Goal: Task Accomplishment & Management: Use online tool/utility

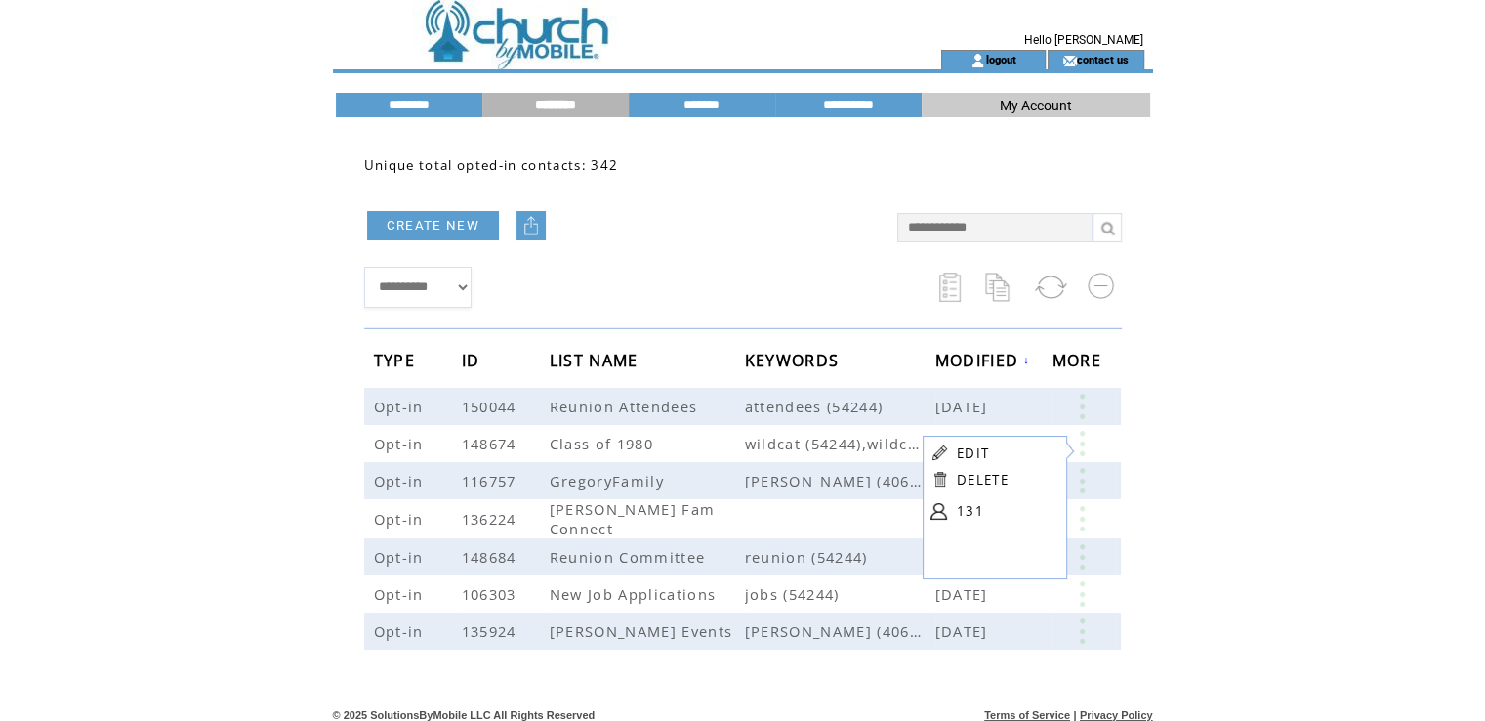
click at [1256, 453] on html "**********" at bounding box center [742, 360] width 1485 height 721
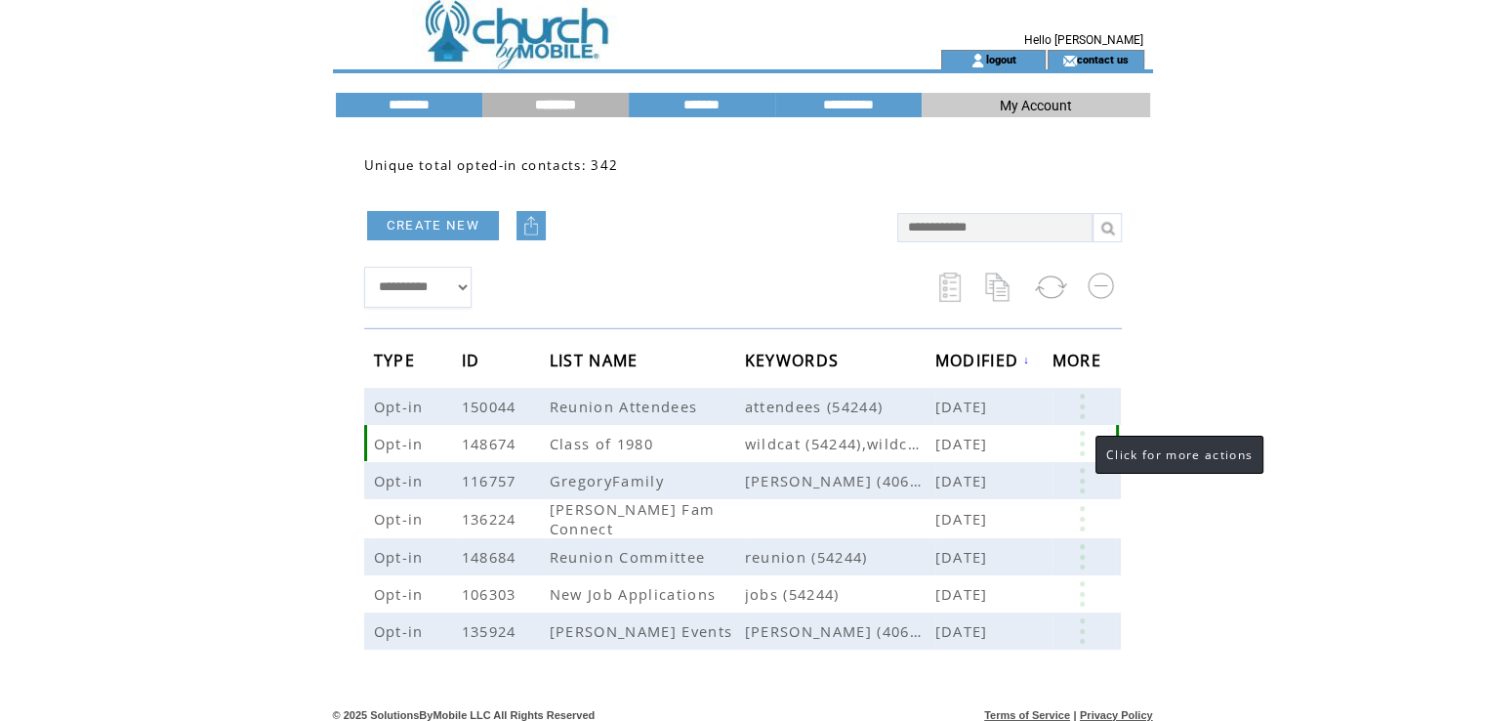
click at [1083, 443] on link at bounding box center [1082, 443] width 59 height 25
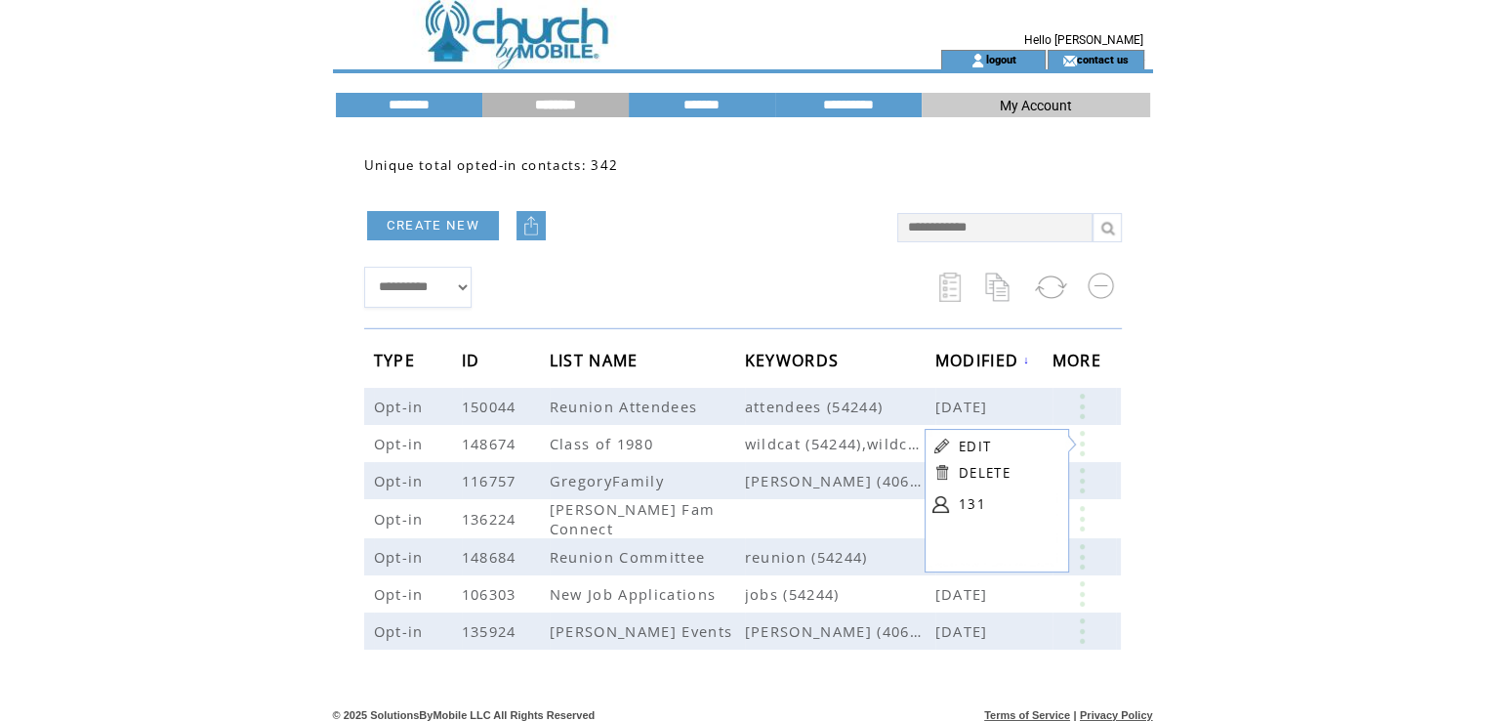
click at [1177, 393] on html "**********" at bounding box center [742, 360] width 1485 height 721
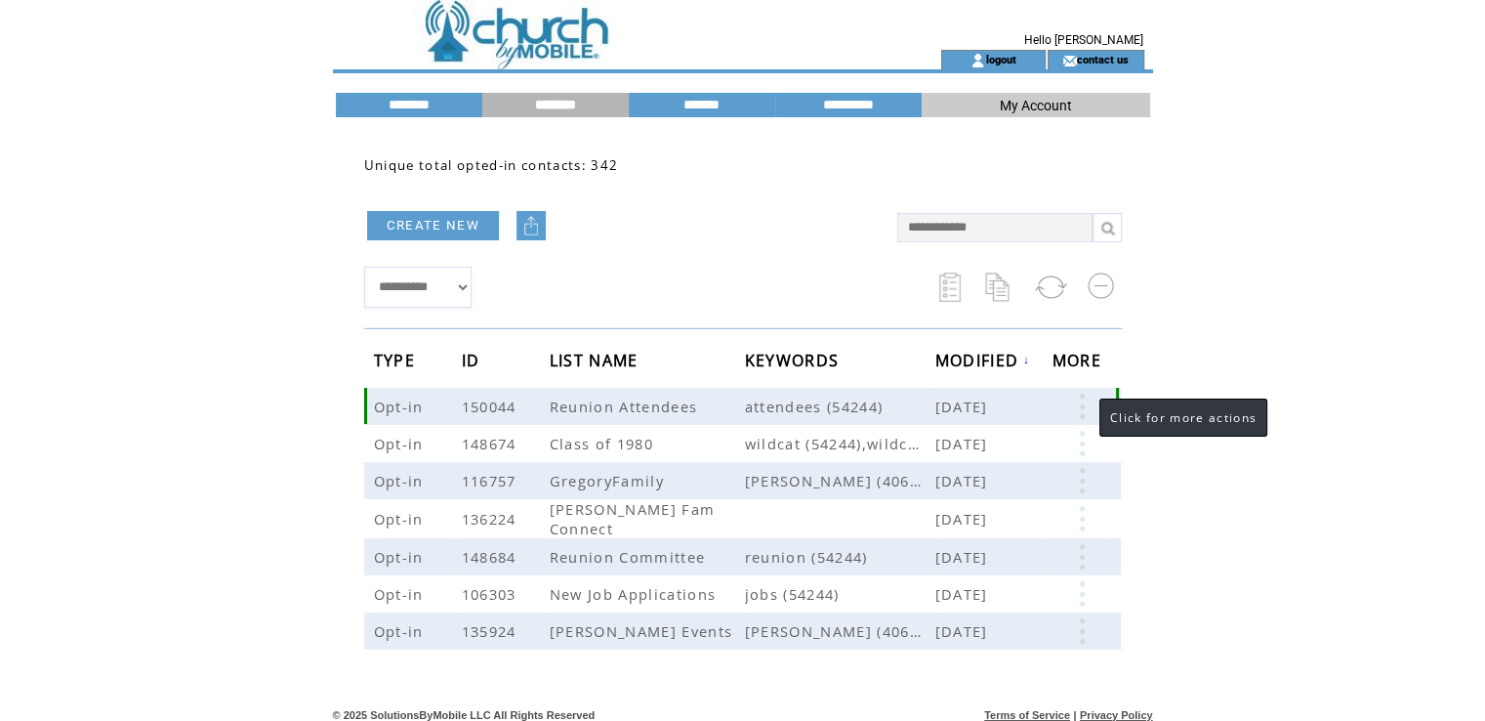
click at [1080, 409] on link at bounding box center [1082, 406] width 59 height 25
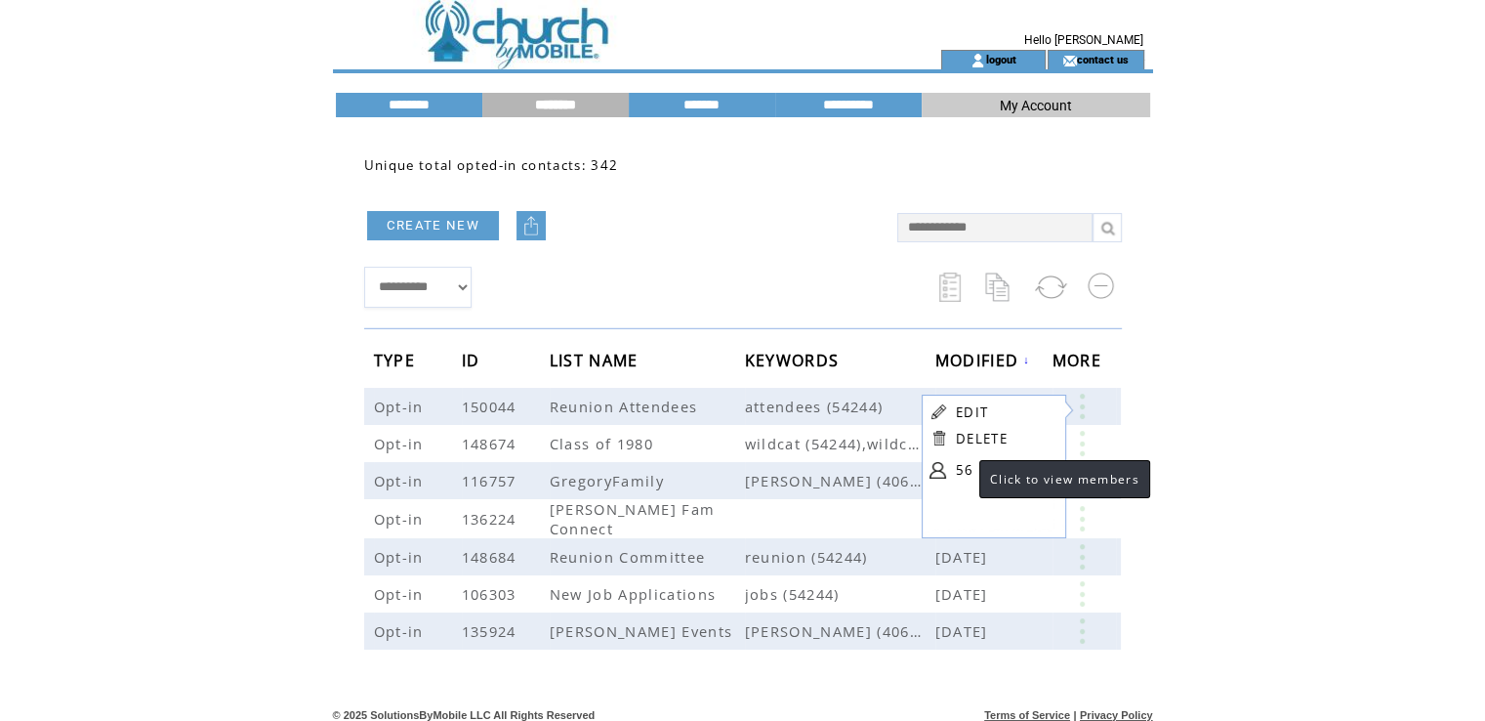
click at [960, 471] on link "56" at bounding box center [1005, 469] width 98 height 29
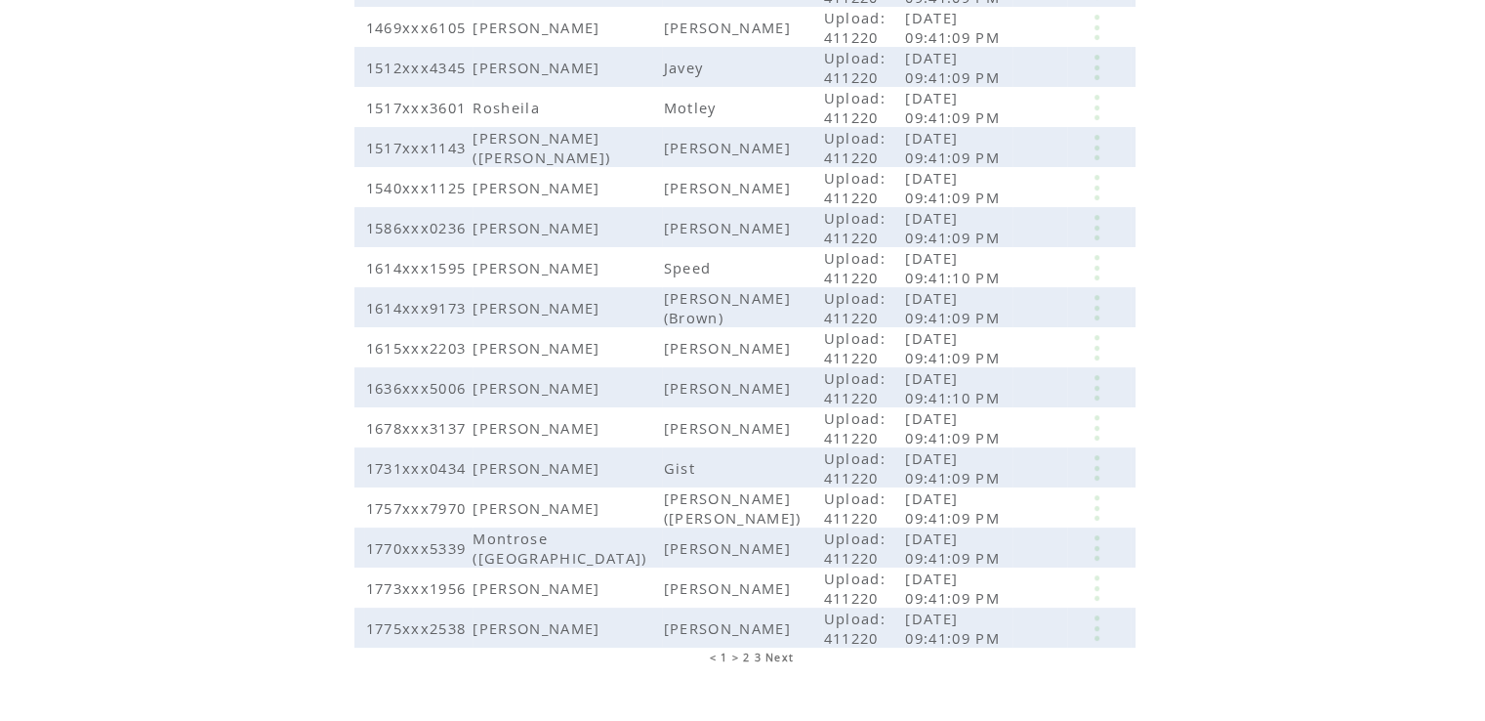
scroll to position [406, 0]
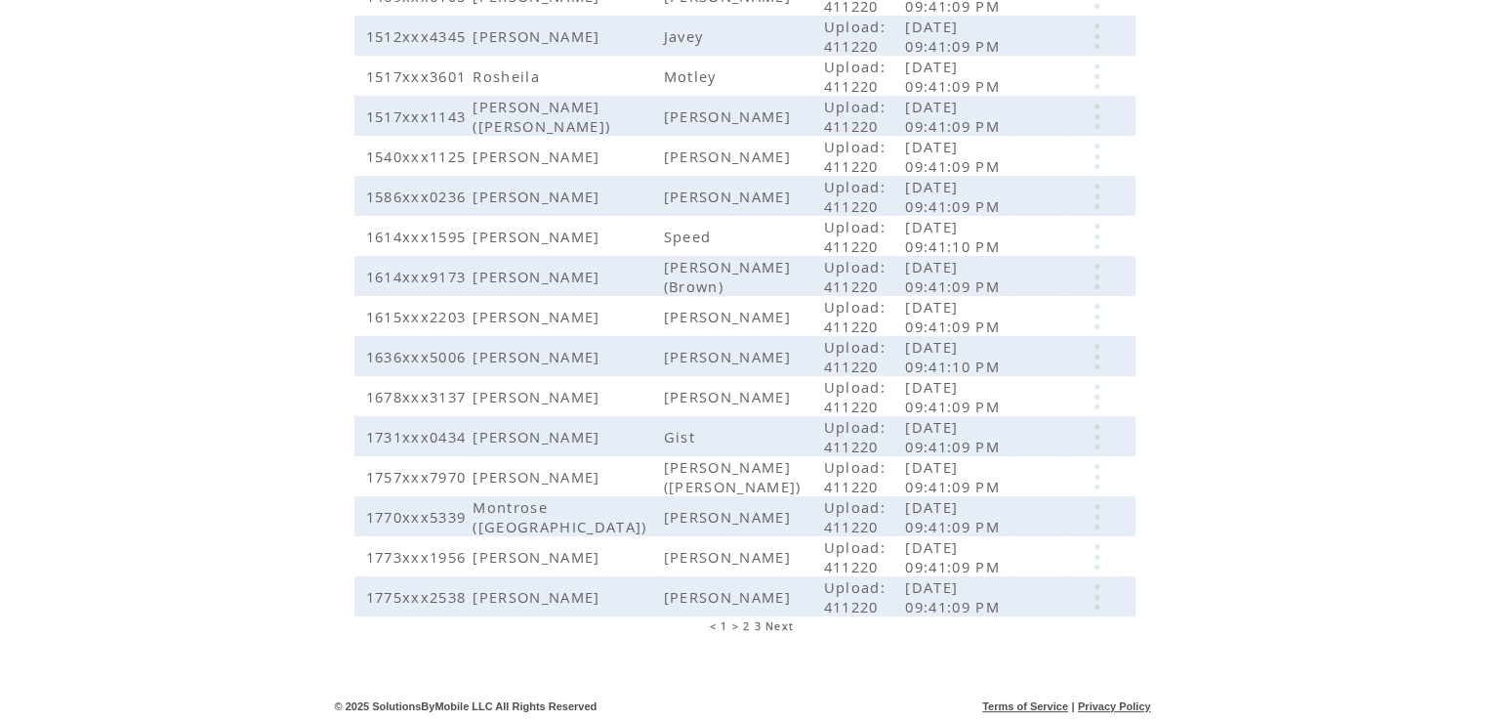
click at [746, 628] on span "2" at bounding box center [746, 626] width 7 height 14
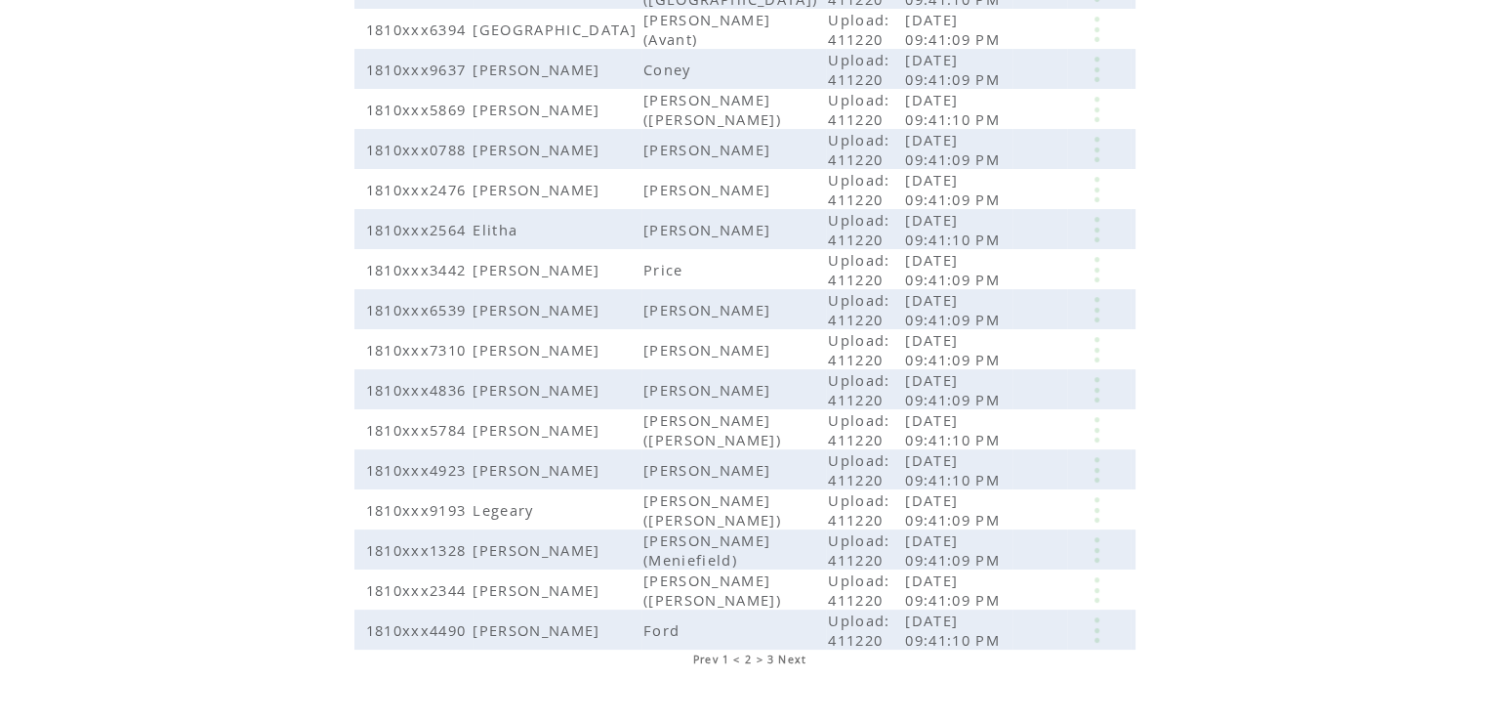
scroll to position [389, 0]
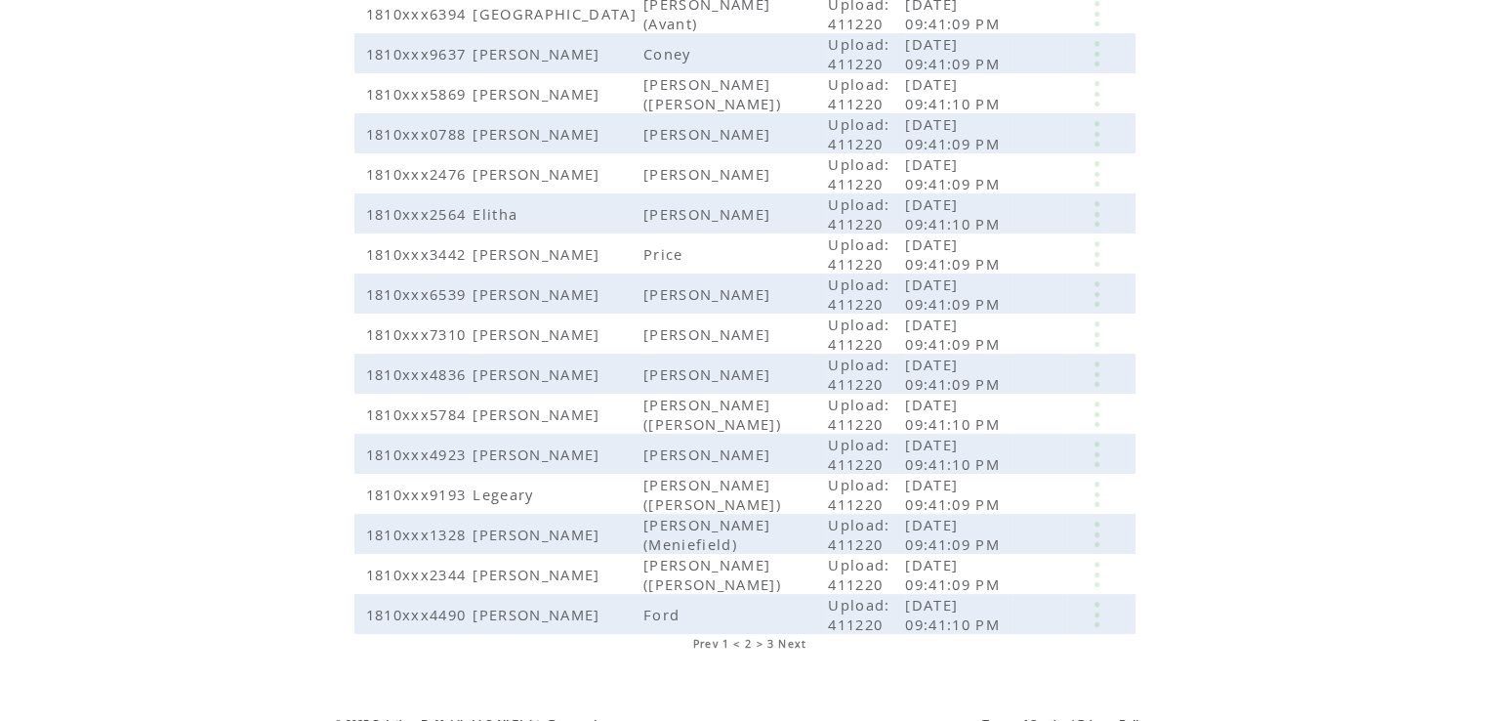
click at [768, 637] on span "3" at bounding box center [770, 644] width 7 height 14
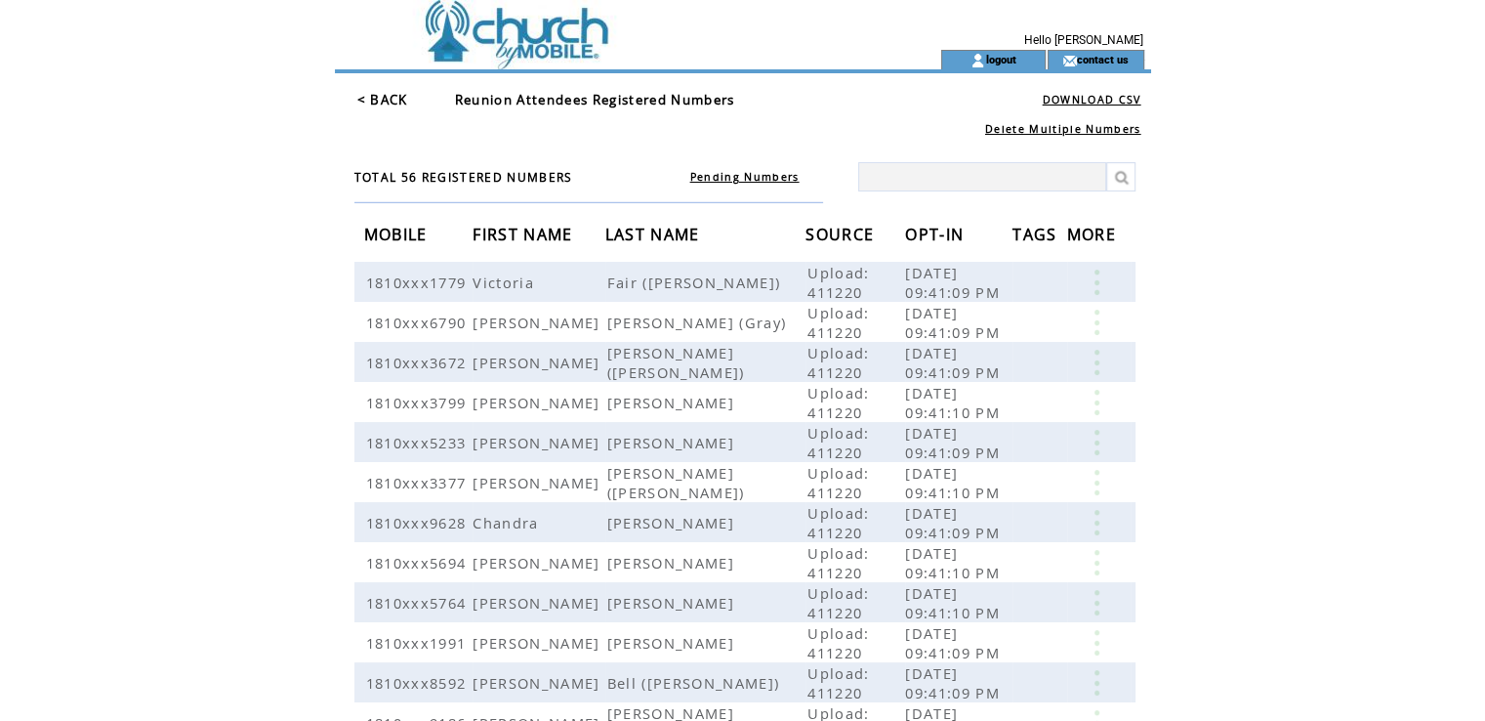
click at [758, 175] on link "Pending Numbers" at bounding box center [744, 177] width 109 height 14
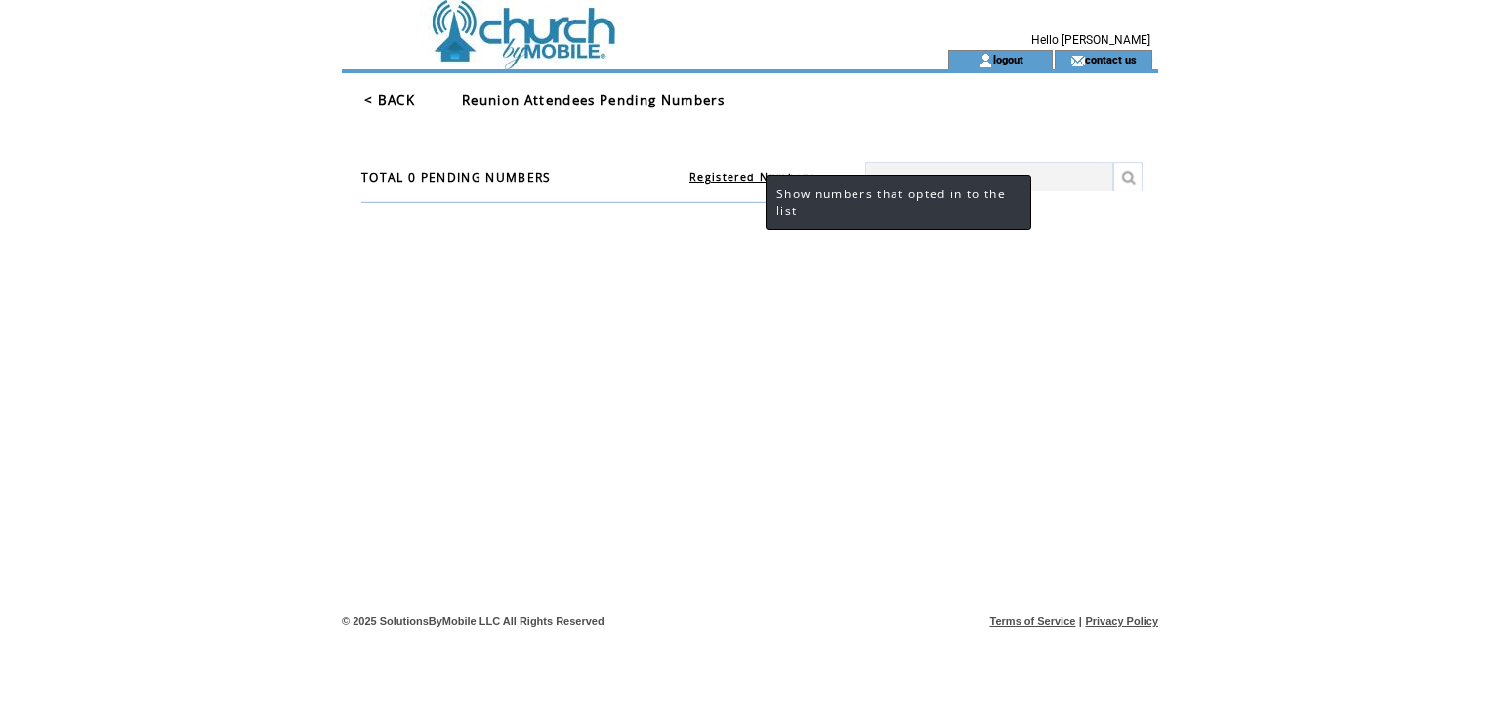
click at [746, 174] on link "Registered Numbers" at bounding box center [751, 177] width 125 height 14
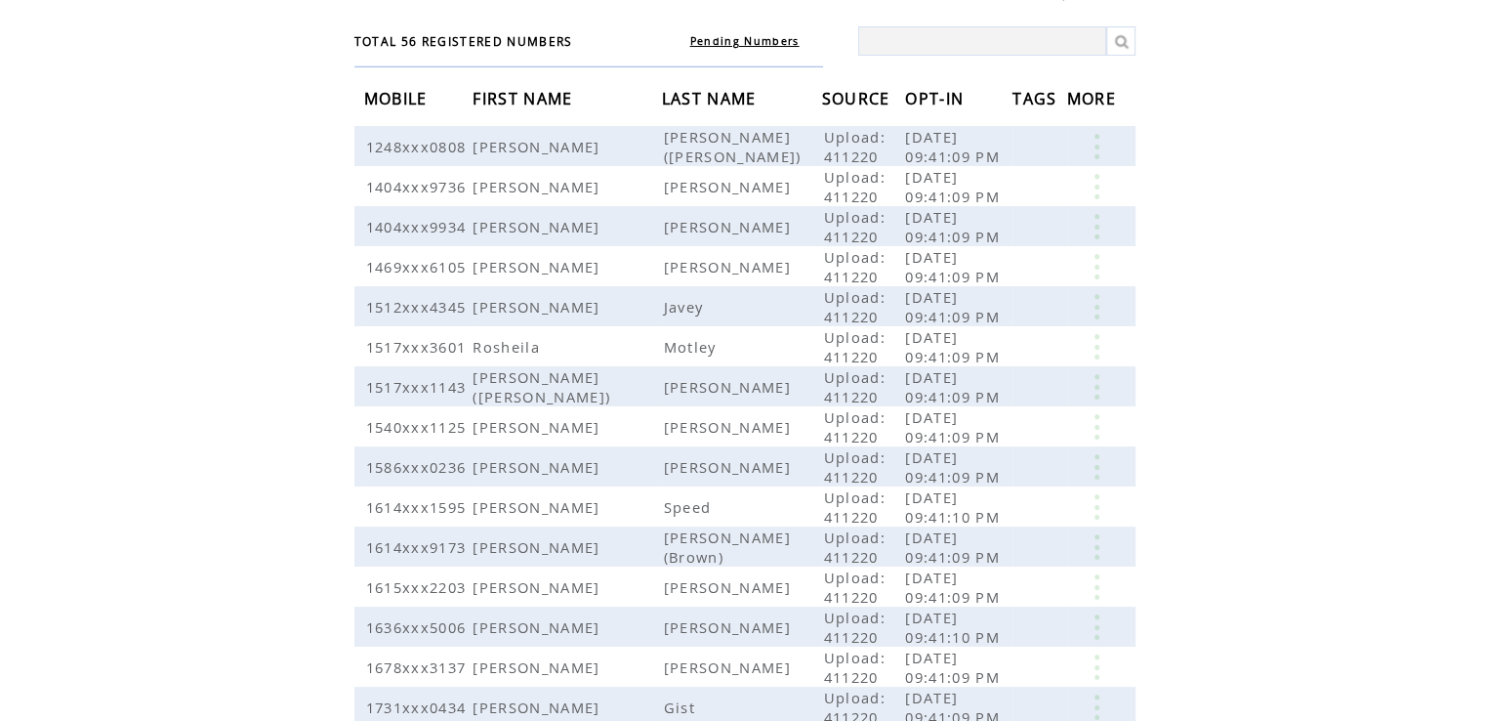
scroll to position [122, 0]
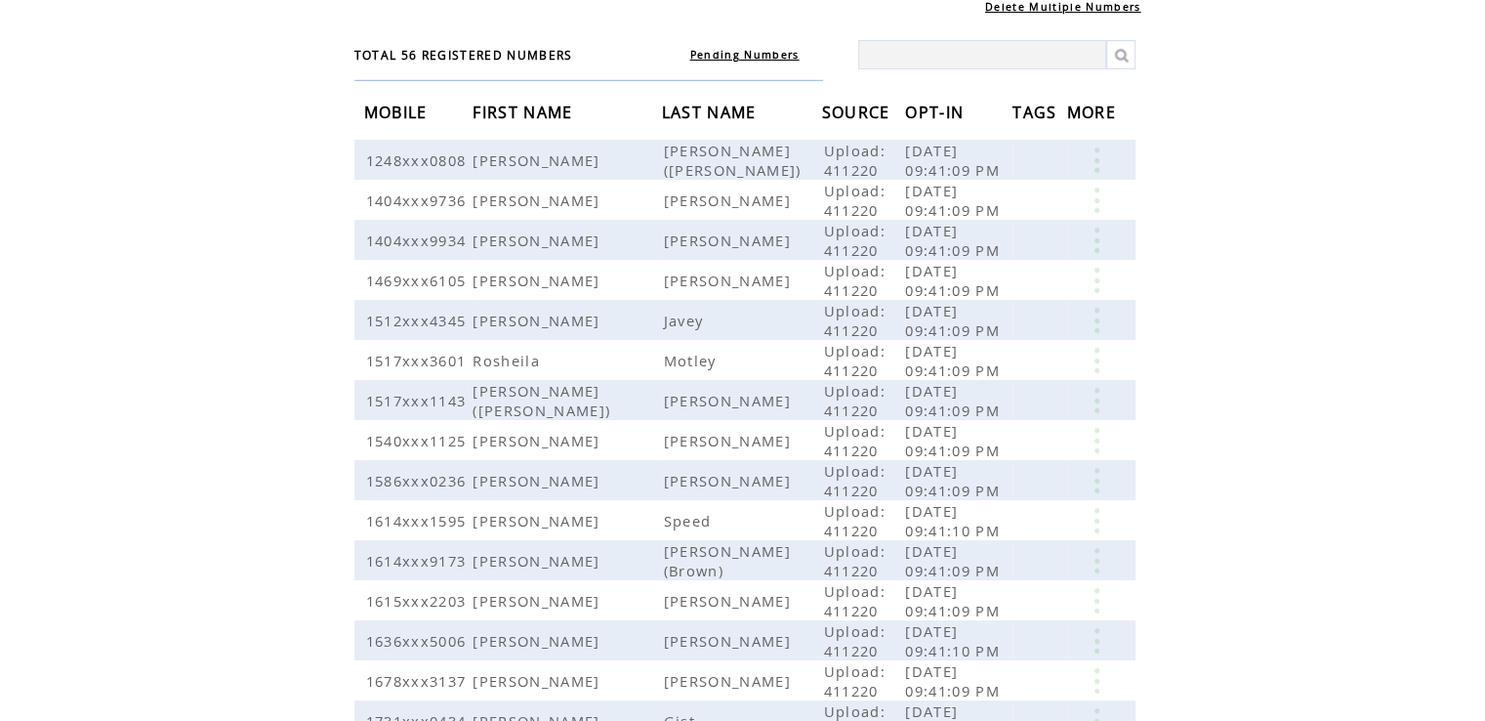
click at [662, 108] on span "LAST NAME" at bounding box center [712, 115] width 100 height 36
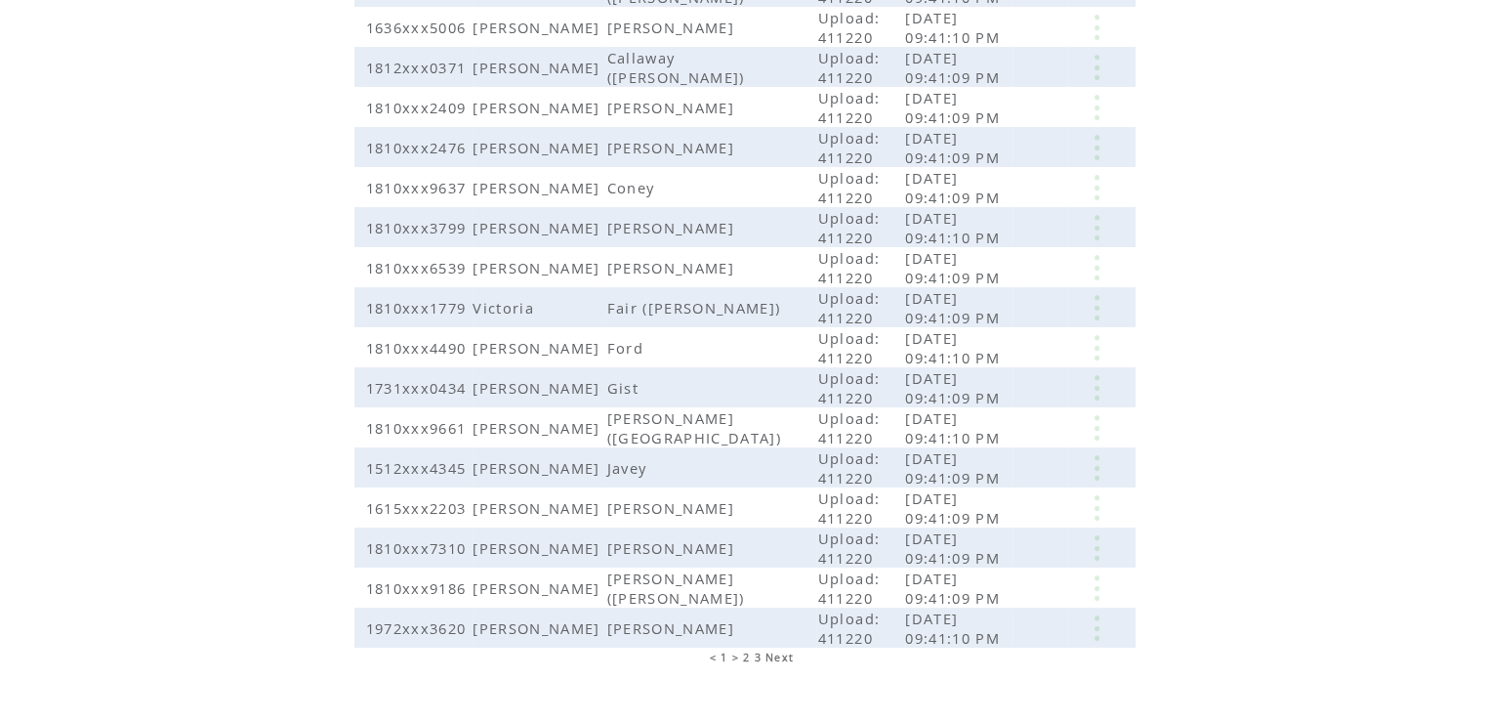
scroll to position [389, 0]
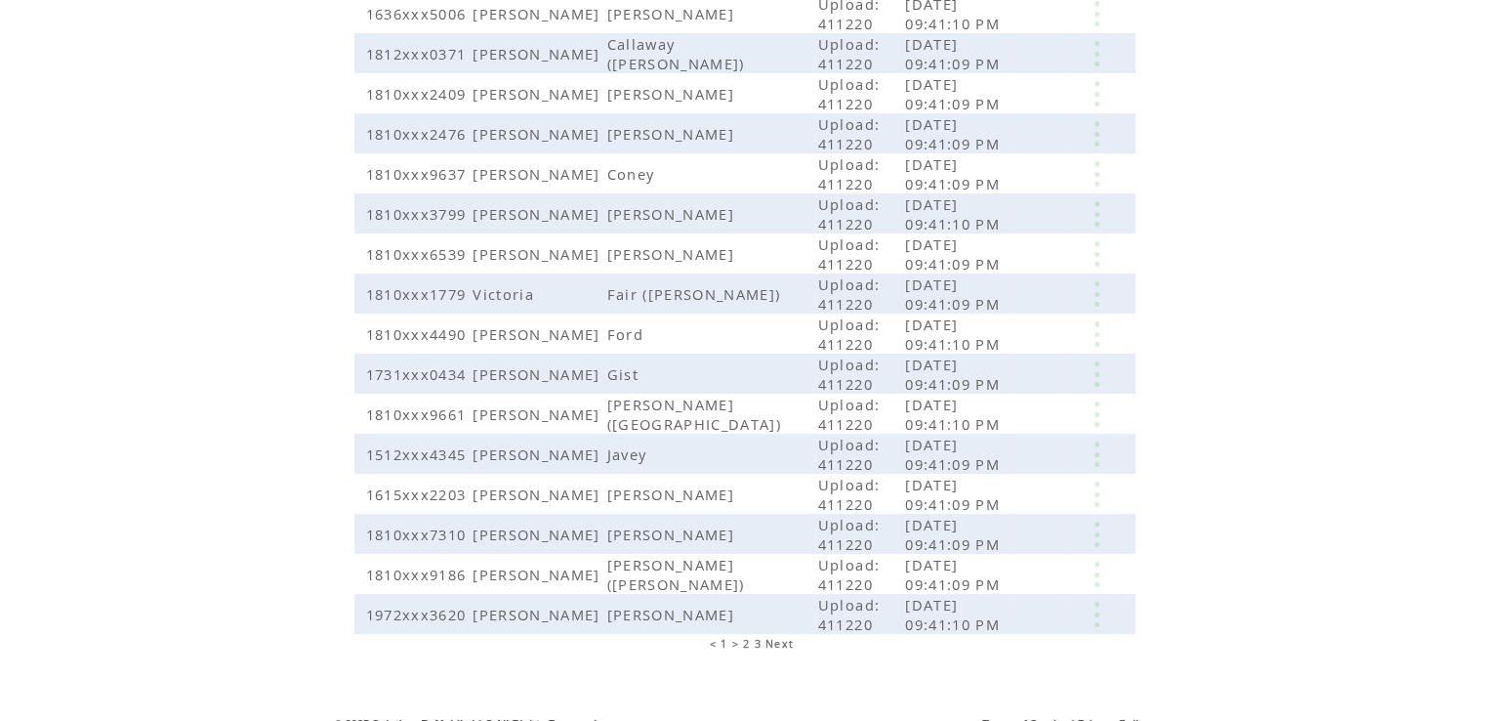
click at [746, 637] on span "2" at bounding box center [746, 644] width 7 height 14
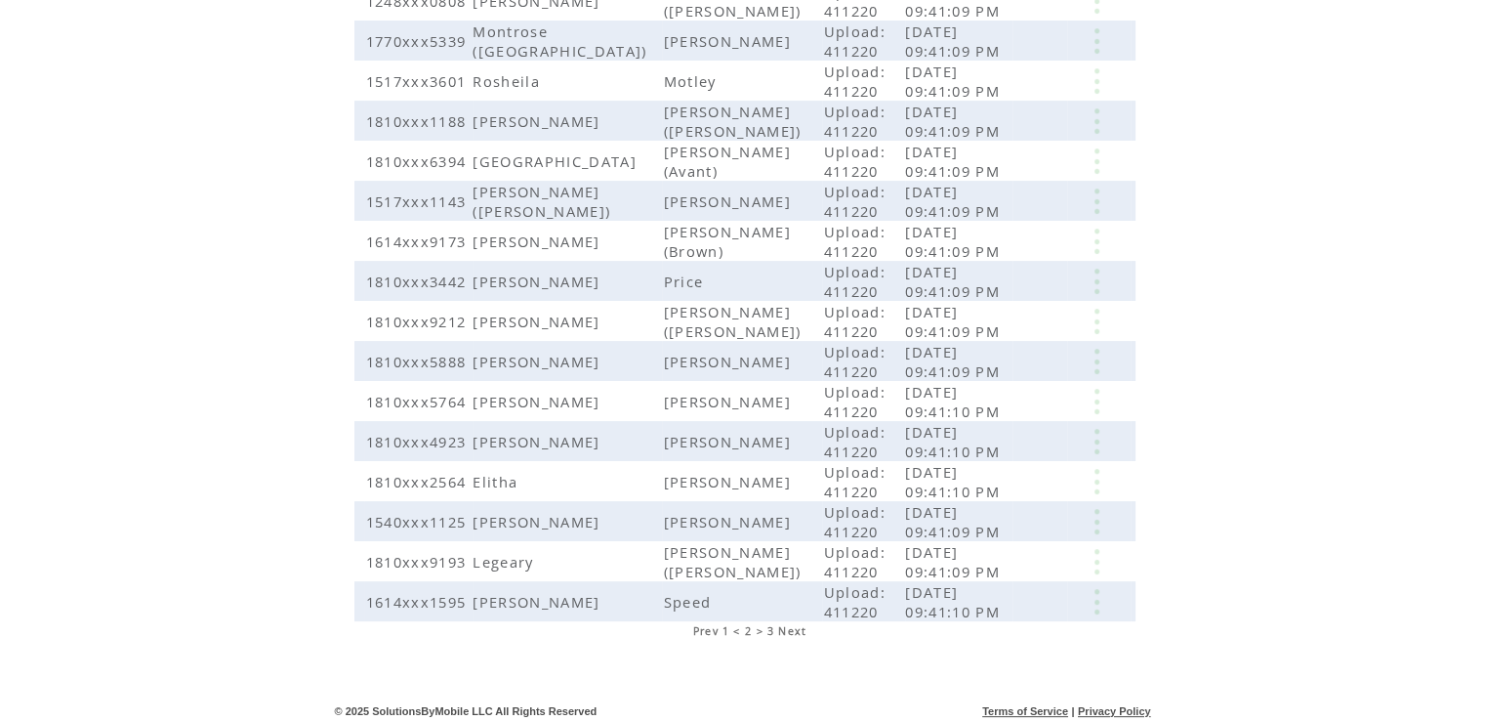
scroll to position [406, 0]
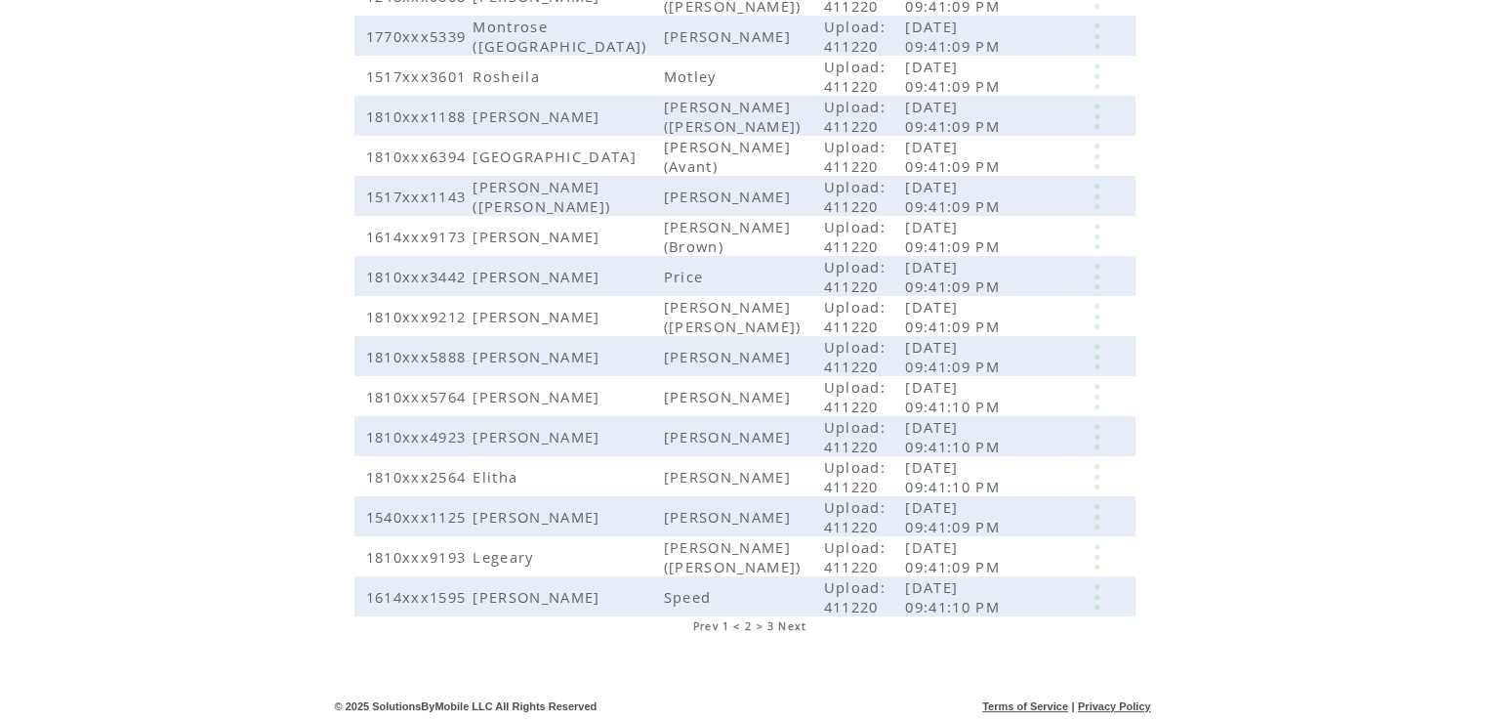
click at [769, 624] on span "3" at bounding box center [770, 626] width 7 height 14
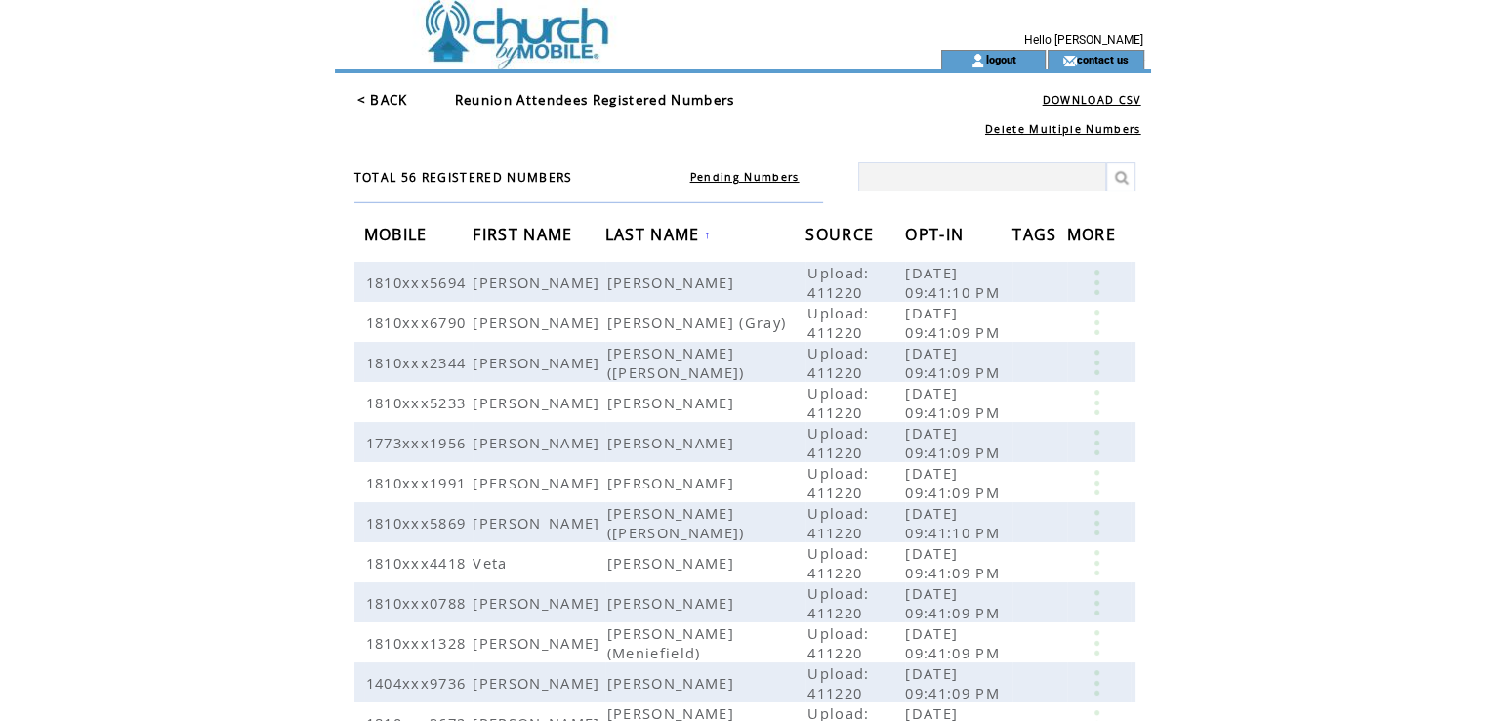
click at [366, 100] on link "< BACK" at bounding box center [382, 100] width 51 height 18
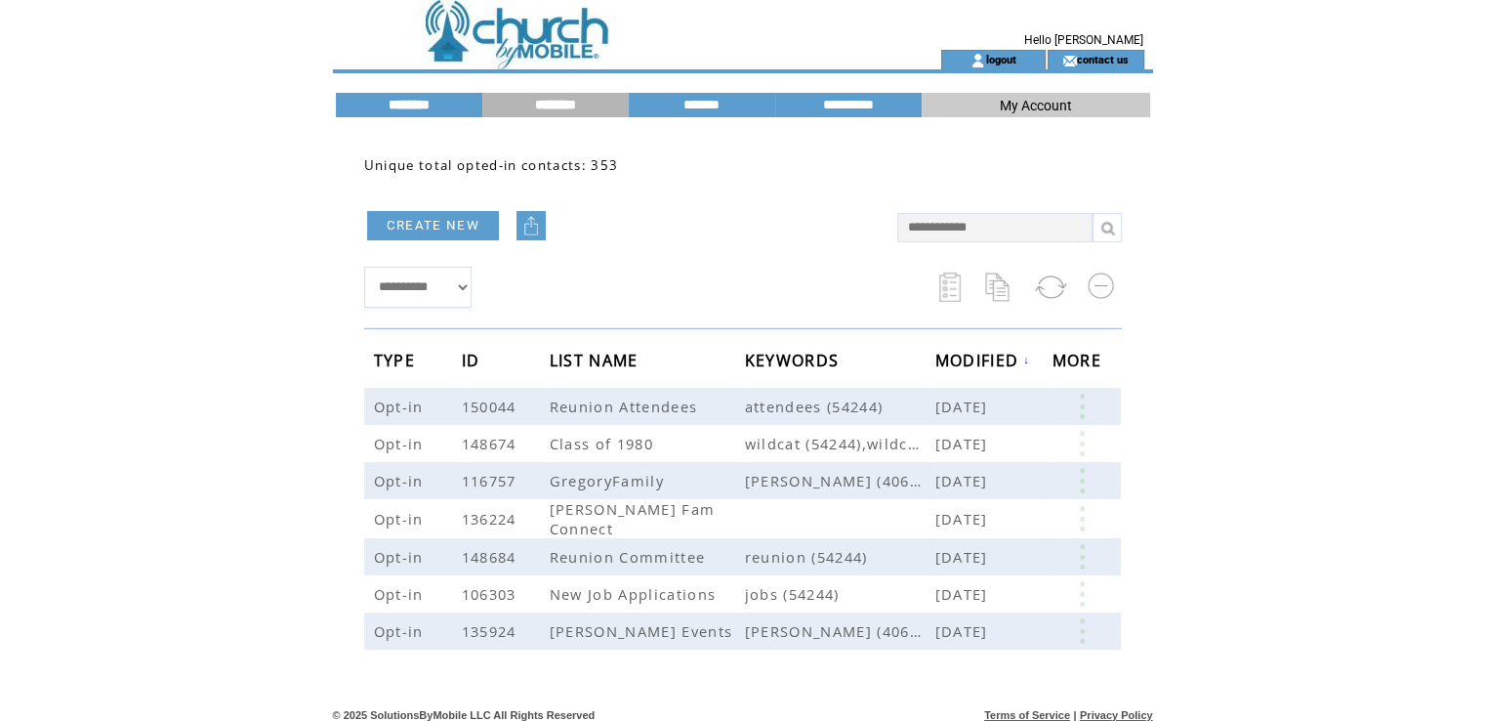
click at [428, 106] on input "********" at bounding box center [409, 105] width 146 height 17
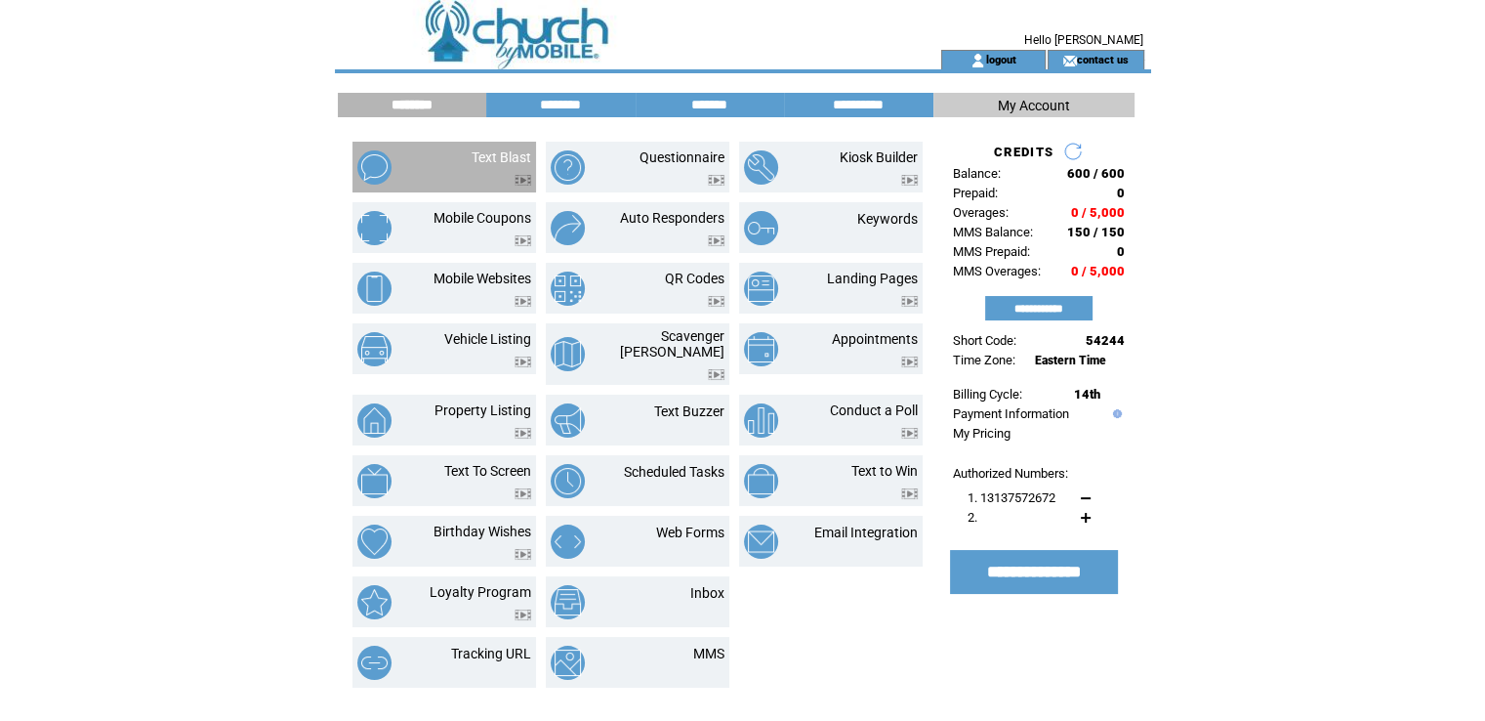
click at [434, 164] on td "Text Blast" at bounding box center [478, 167] width 105 height 36
